Goal: Book appointment/travel/reservation

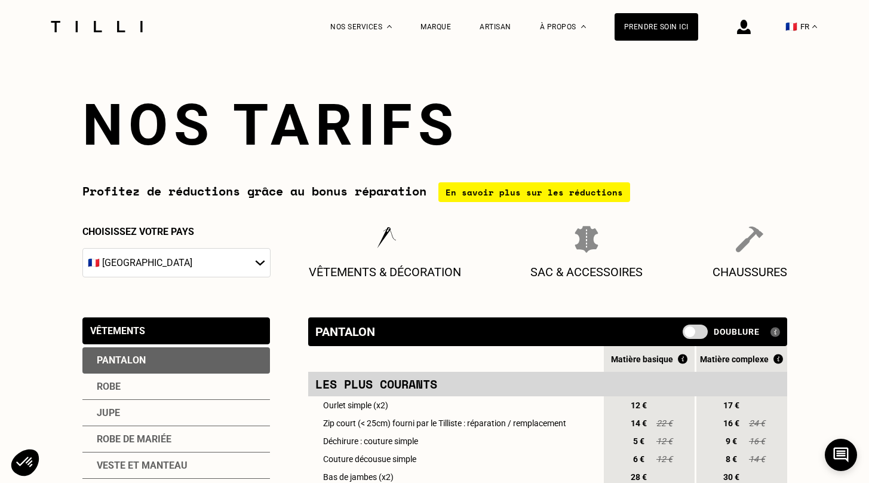
select select "FR"
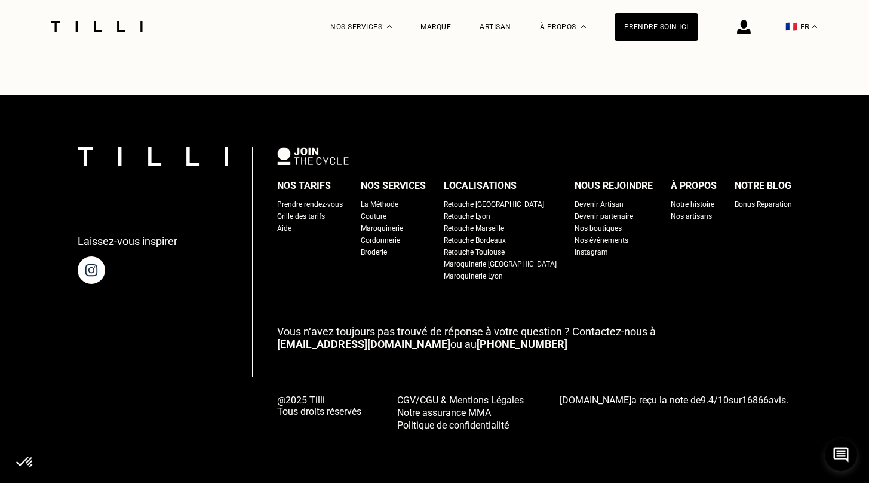
scroll to position [2183, 0]
click at [340, 210] on div "Prendre rendez-vous" at bounding box center [310, 204] width 66 height 12
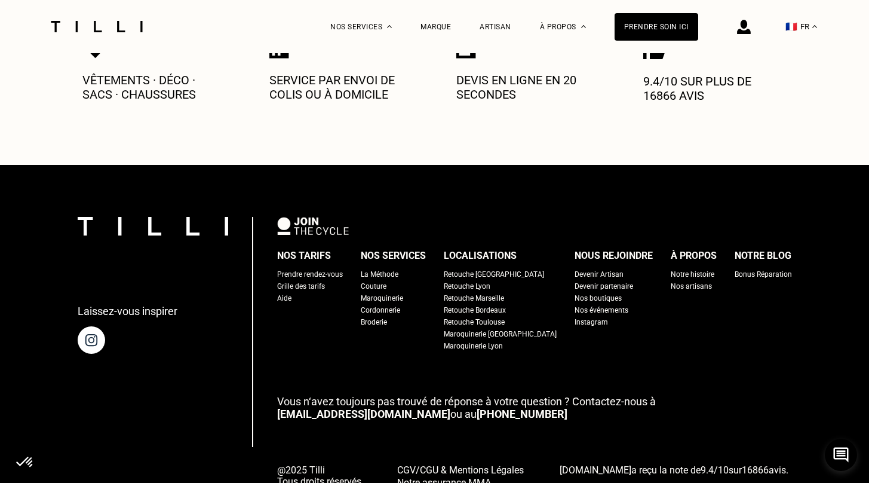
scroll to position [726, 0]
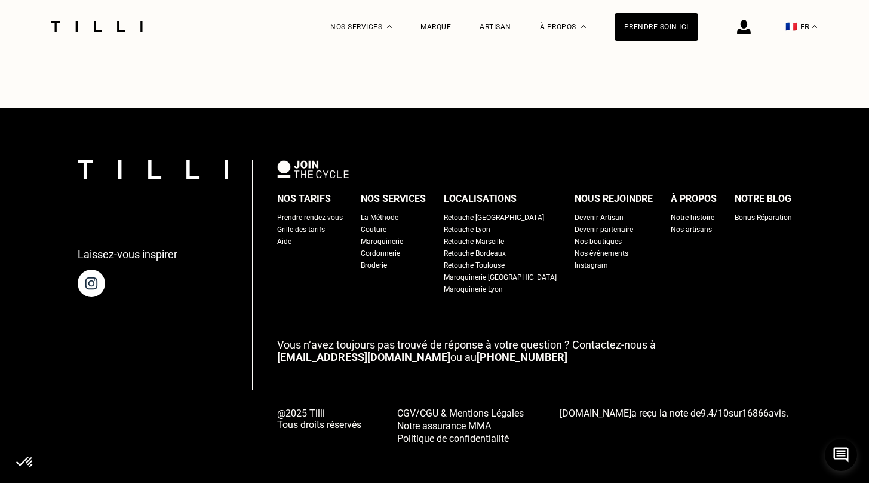
click at [499, 211] on div "Retouche [GEOGRAPHIC_DATA]" at bounding box center [494, 217] width 100 height 12
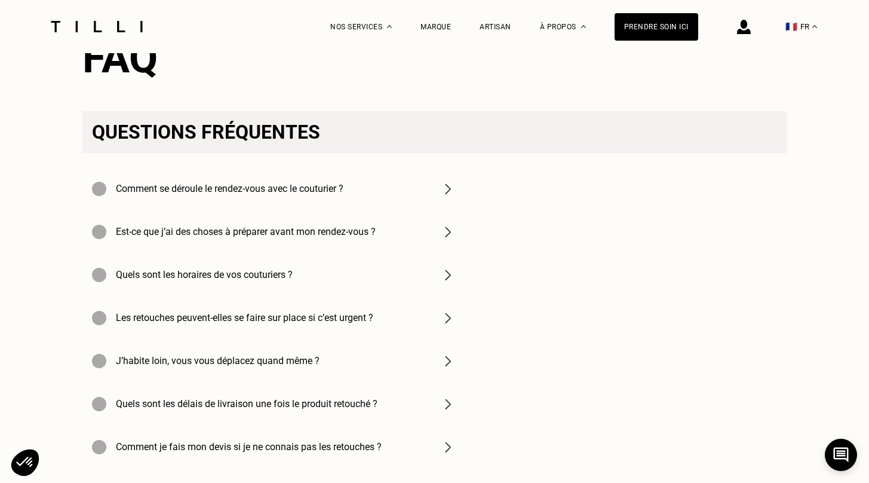
scroll to position [3814, 0]
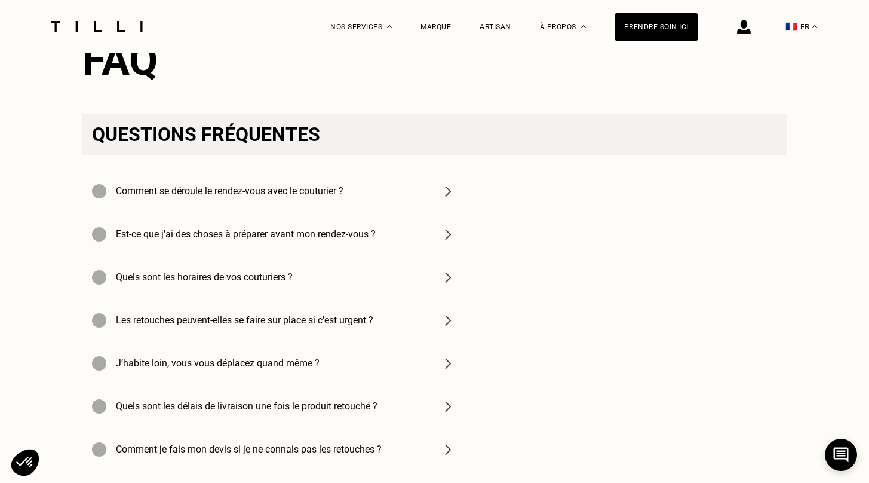
click at [416, 189] on div "Comment se déroule le rendez-vous avec le couturier ?" at bounding box center [273, 191] width 382 height 43
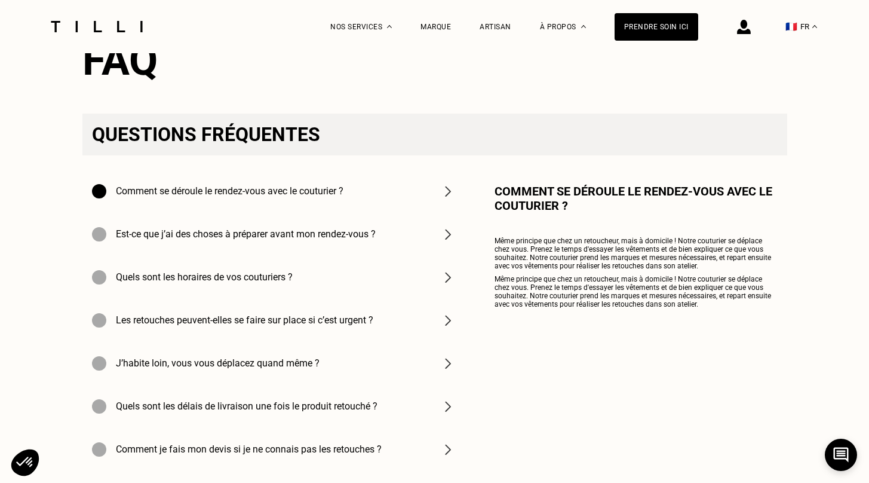
click at [389, 247] on div "Est-ce que j’ai des choses à préparer avant mon rendez-vous ?" at bounding box center [273, 234] width 382 height 43
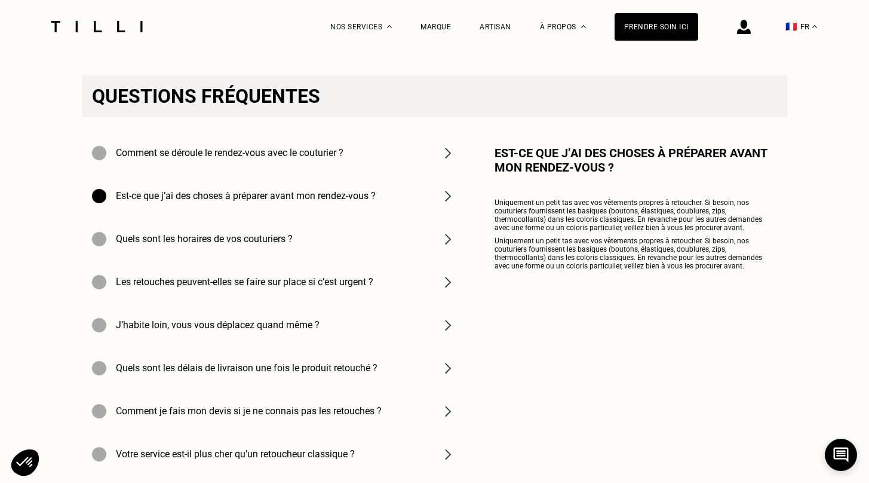
scroll to position [3856, 0]
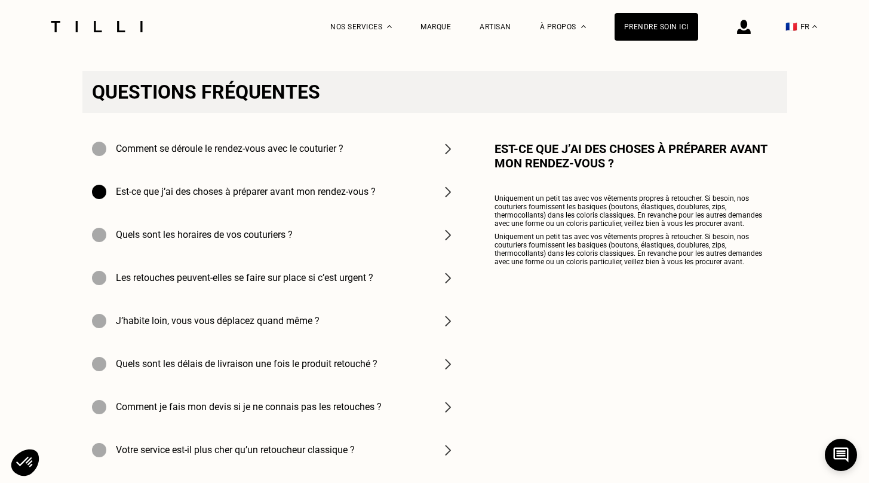
click at [441, 417] on div "Comment je fais mon devis si je ne connais pas les retouches ?" at bounding box center [273, 406] width 382 height 43
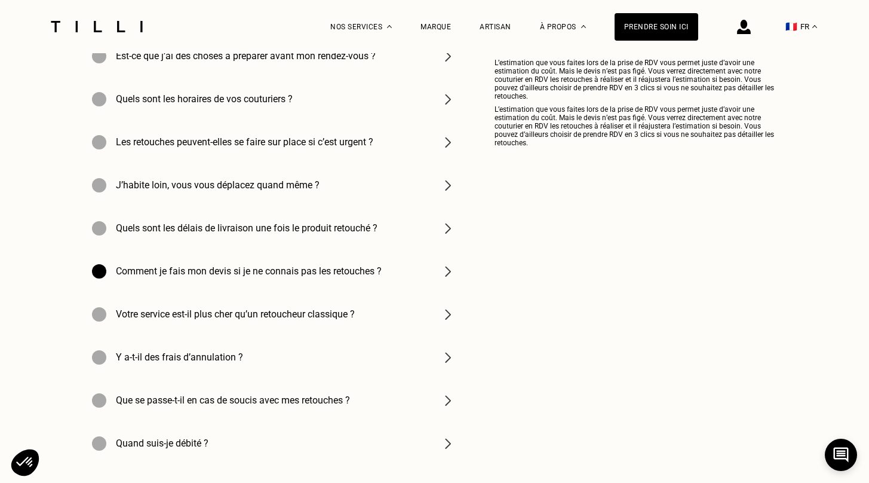
scroll to position [3995, 0]
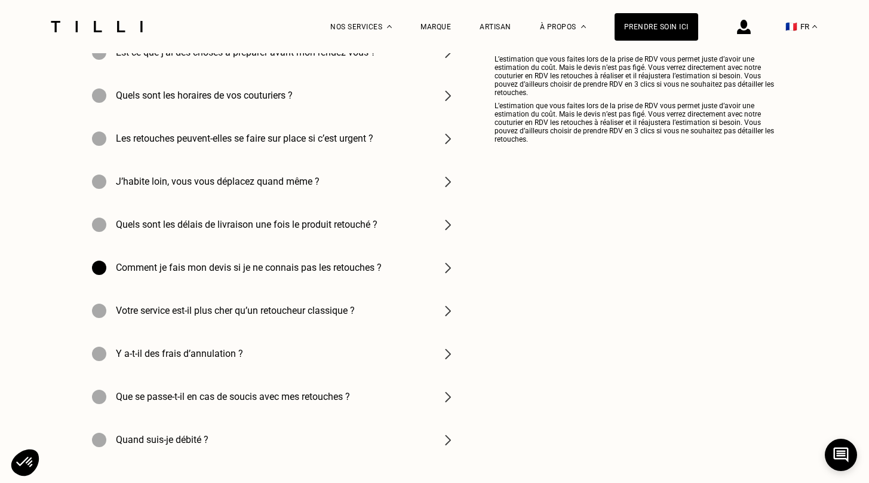
click at [451, 315] on img at bounding box center [448, 310] width 14 height 14
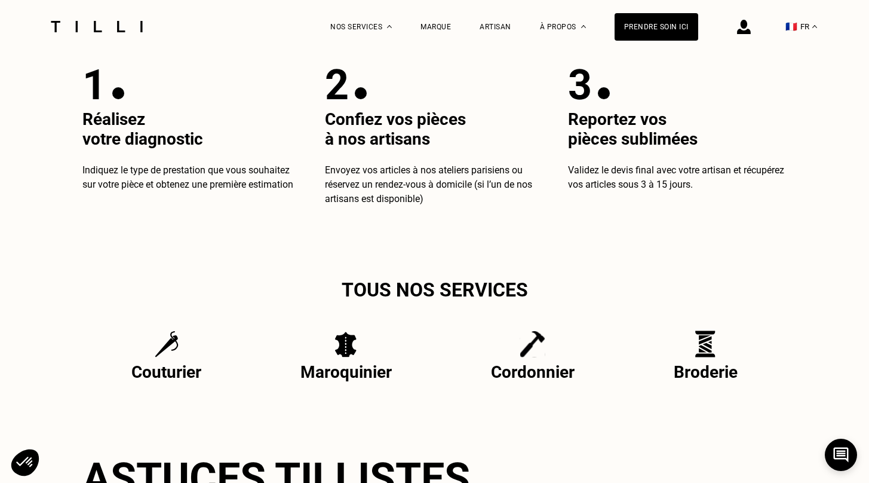
scroll to position [2137, 0]
